Goal: Information Seeking & Learning: Learn about a topic

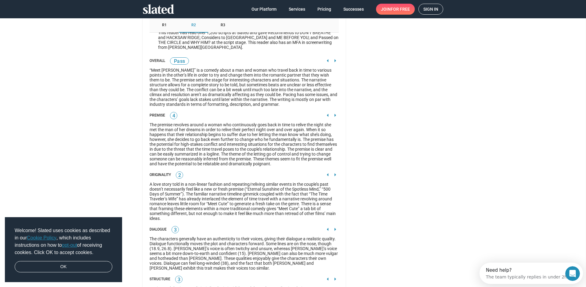
scroll to position [950, 0]
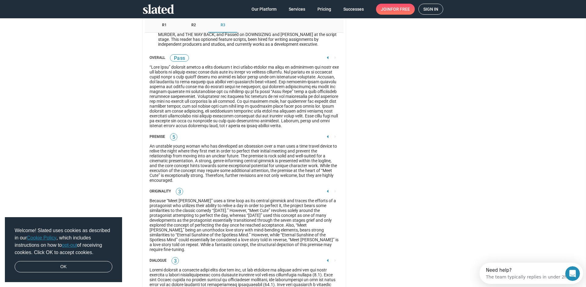
scroll to position [955, 0]
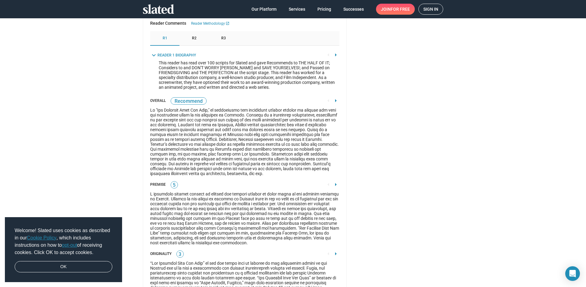
scroll to position [909, 0]
